Goal: Find specific page/section

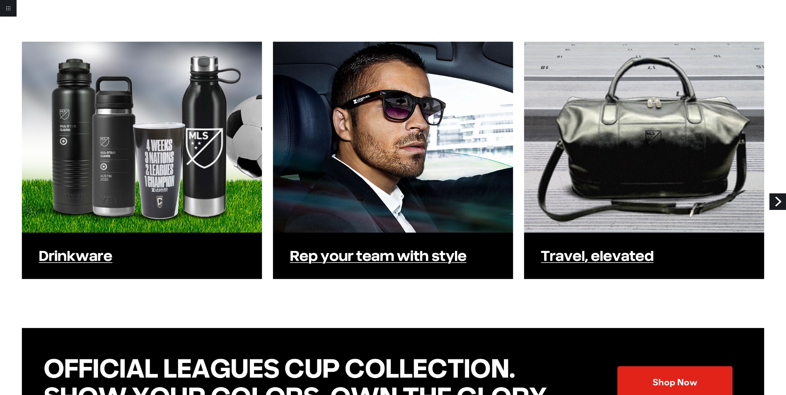
scroll to position [456, 0]
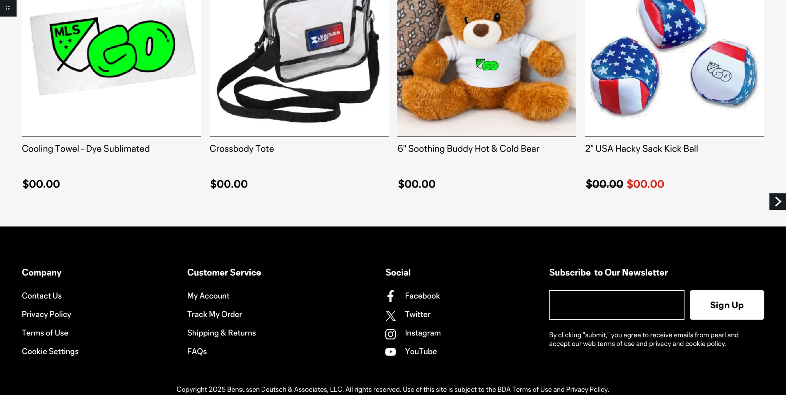
scroll to position [1402, 0]
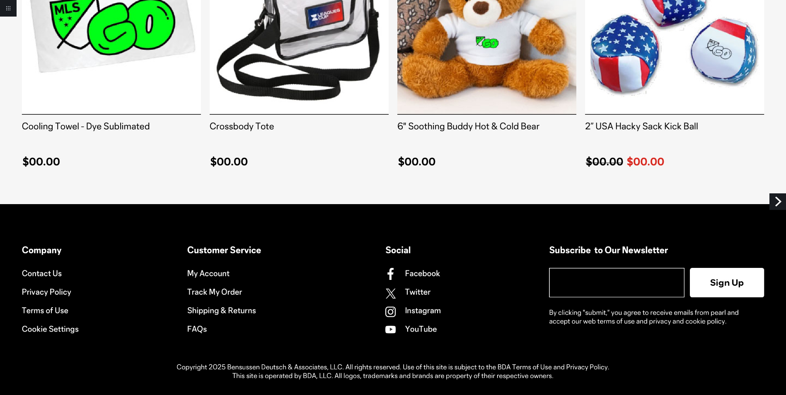
click at [782, 202] on link "Next" at bounding box center [778, 202] width 17 height 17
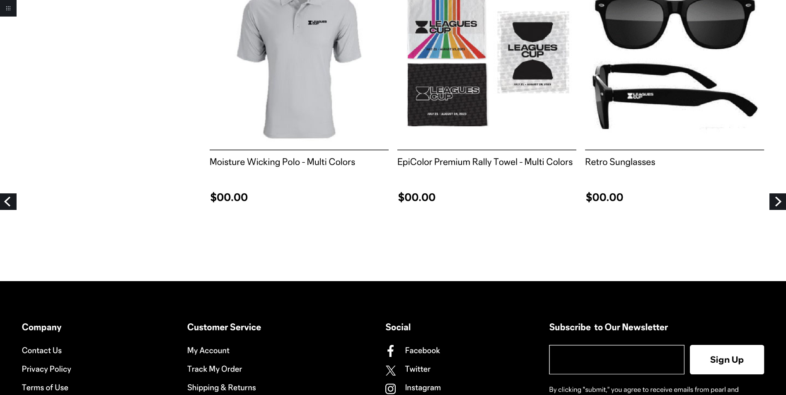
scroll to position [1077, 0]
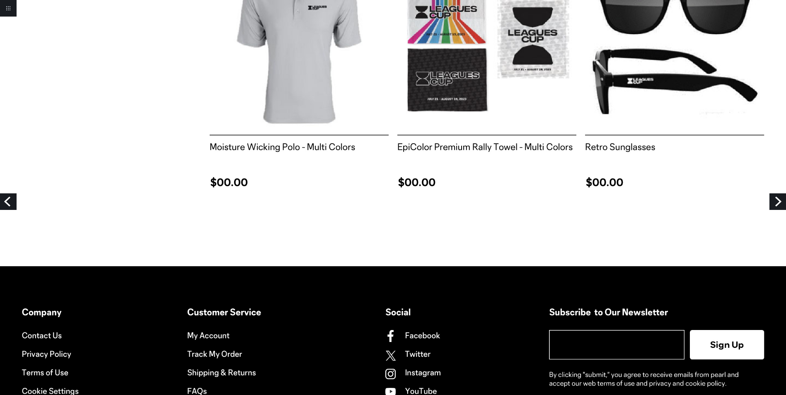
click at [777, 202] on link "Next" at bounding box center [778, 202] width 17 height 17
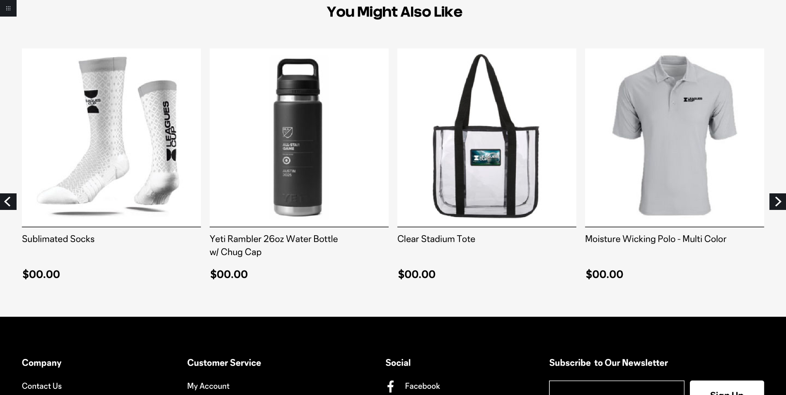
scroll to position [663, 0]
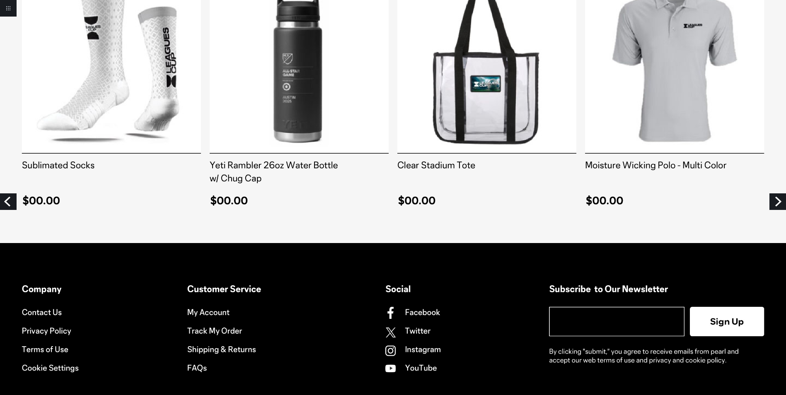
click at [773, 201] on link "Next" at bounding box center [778, 202] width 17 height 17
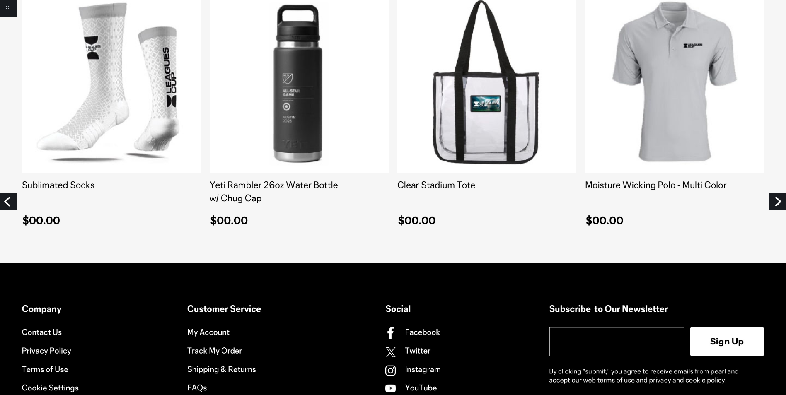
scroll to position [702, 0]
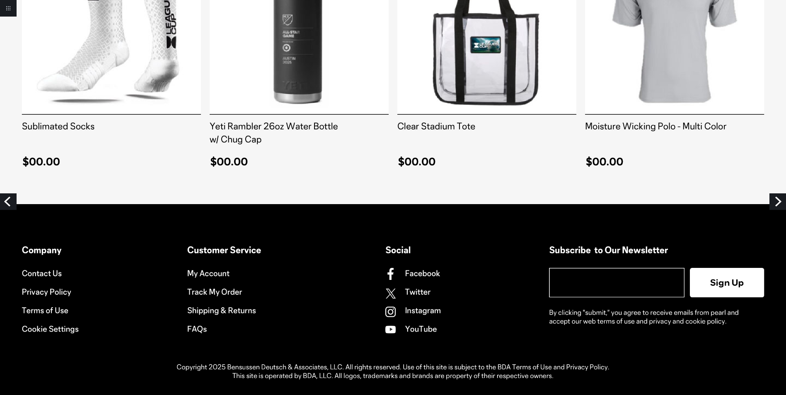
click at [781, 197] on link "Next" at bounding box center [778, 202] width 17 height 17
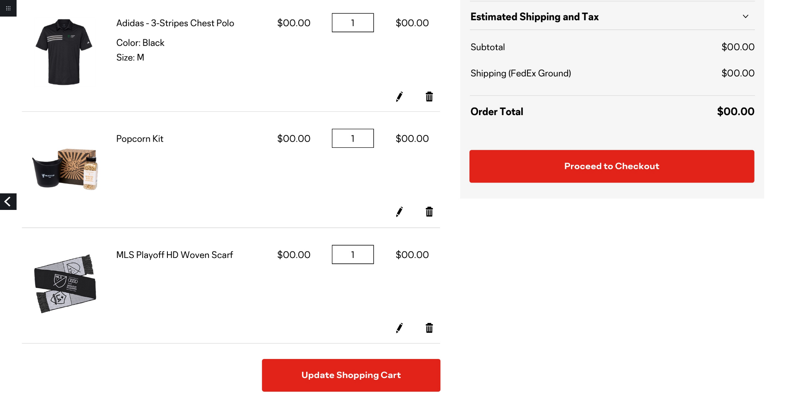
scroll to position [249, 0]
